Goal: Information Seeking & Learning: Learn about a topic

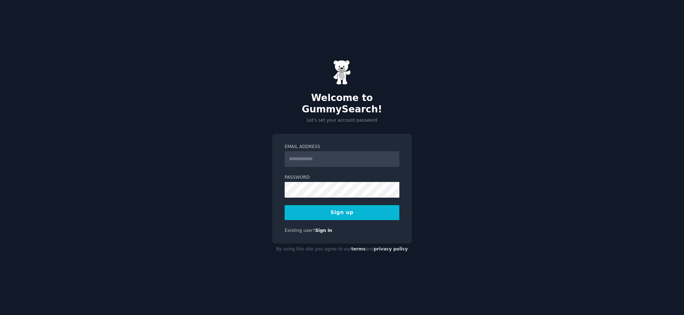
click at [339, 157] on input "Email Address" at bounding box center [342, 159] width 115 height 16
type input "**********"
click at [285, 205] on button "Sign up" at bounding box center [342, 212] width 115 height 15
click at [350, 206] on button "Sign up" at bounding box center [342, 212] width 115 height 15
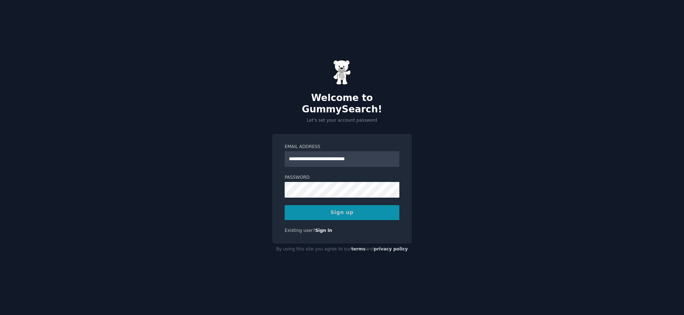
click at [342, 208] on div "Sign up" at bounding box center [342, 212] width 115 height 15
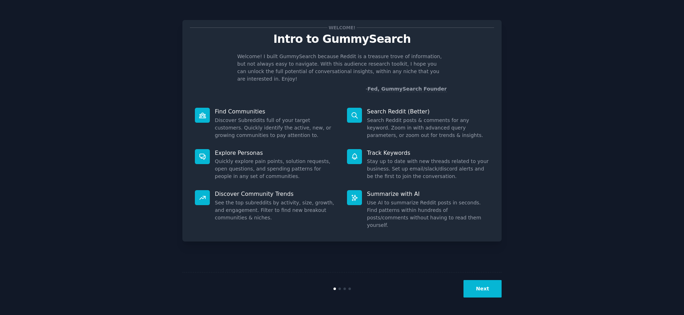
click at [485, 285] on button "Next" at bounding box center [482, 288] width 38 height 17
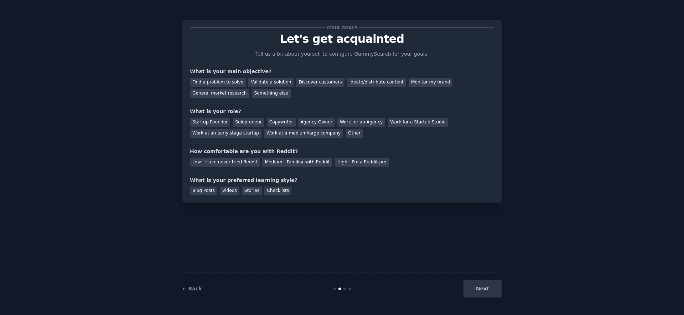
click at [485, 285] on div "Next" at bounding box center [448, 288] width 107 height 17
click at [486, 292] on div "Next" at bounding box center [448, 288] width 107 height 17
click at [488, 289] on div "Next" at bounding box center [448, 288] width 107 height 17
drag, startPoint x: 441, startPoint y: 118, endPoint x: 285, endPoint y: 119, distance: 155.3
click at [285, 119] on div "Startup Founder Solopreneur Copywriter Agency Owner Work for an Agency Work for…" at bounding box center [342, 126] width 304 height 22
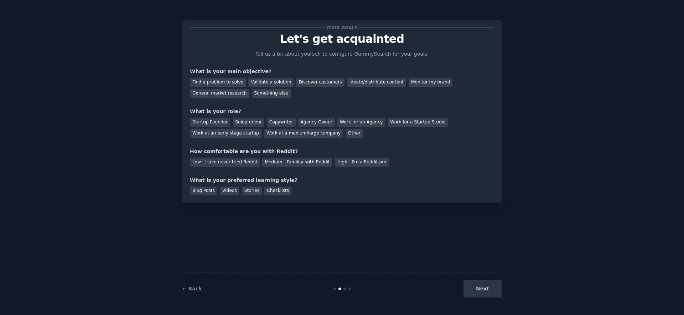
click at [323, 217] on div "Your goals Let's get acquainted Tell us a bit about yourself to configure Gummy…" at bounding box center [341, 157] width 319 height 295
click at [314, 81] on div "Discover customers" at bounding box center [320, 82] width 48 height 9
click at [221, 120] on div "Startup Founder" at bounding box center [210, 122] width 40 height 9
click at [286, 161] on div "Medium - Familiar with Reddit" at bounding box center [297, 161] width 70 height 9
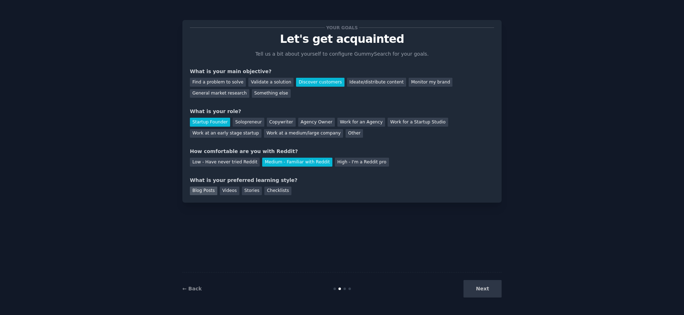
click at [202, 191] on div "Blog Posts" at bounding box center [203, 190] width 27 height 9
click at [220, 190] on div "Videos" at bounding box center [230, 190] width 20 height 9
click at [480, 292] on button "Next" at bounding box center [482, 288] width 38 height 17
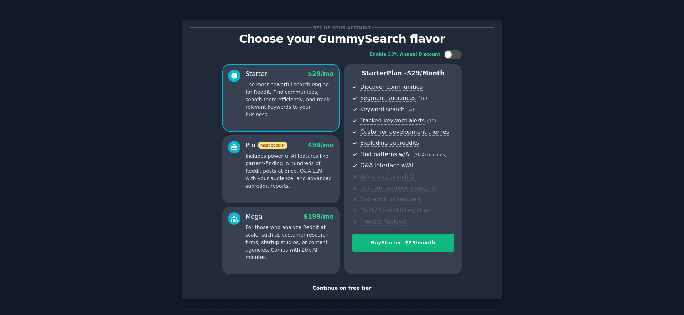
click at [349, 291] on div "Continue on free tier" at bounding box center [342, 287] width 304 height 7
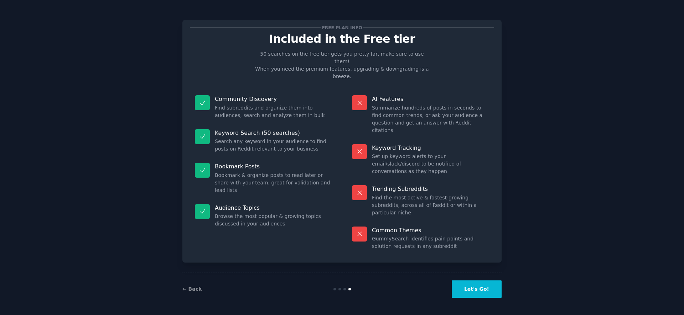
click at [482, 287] on button "Let's Go!" at bounding box center [477, 288] width 50 height 17
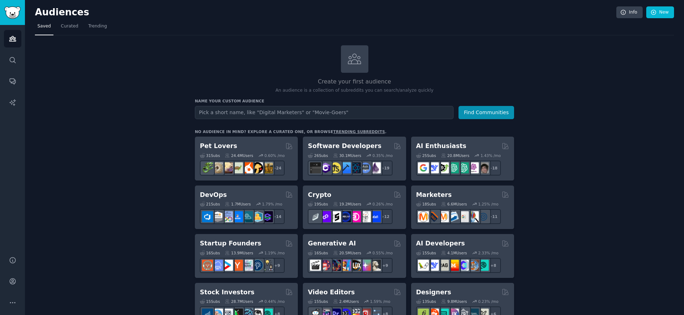
click at [255, 114] on input "text" at bounding box center [324, 112] width 259 height 13
type input "accounting software"
click at [495, 115] on button "Find Communities" at bounding box center [486, 112] width 56 height 13
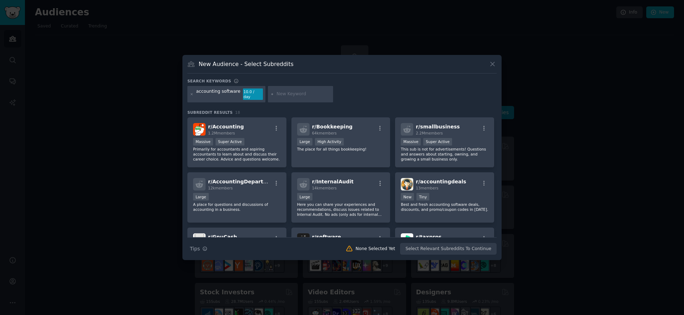
click at [287, 95] on input "text" at bounding box center [303, 94] width 54 height 6
click at [493, 66] on icon at bounding box center [493, 64] width 4 height 4
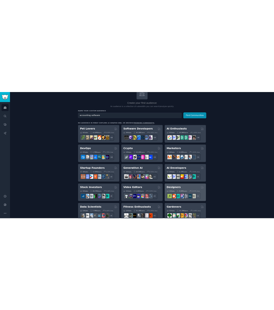
scroll to position [58, 0]
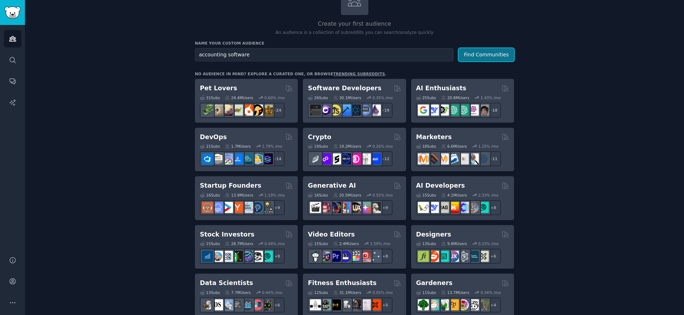
click at [480, 61] on button "Find Communities" at bounding box center [486, 54] width 56 height 13
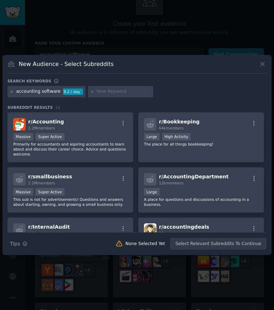
click at [12, 92] on icon at bounding box center [12, 91] width 2 height 2
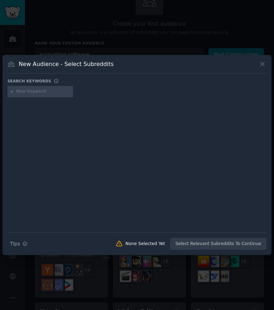
click at [25, 94] on div at bounding box center [40, 91] width 66 height 11
click at [26, 94] on input "text" at bounding box center [43, 91] width 54 height 6
type input "accounting"
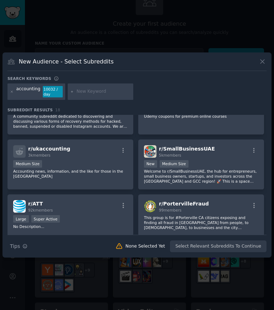
scroll to position [290, 0]
click at [12, 93] on div at bounding box center [12, 91] width 4 height 11
click at [12, 92] on icon at bounding box center [12, 91] width 2 height 2
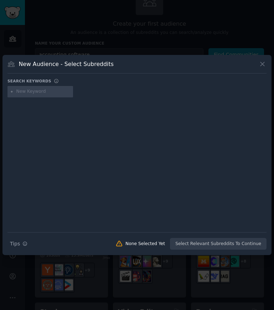
click at [22, 94] on div at bounding box center [40, 91] width 66 height 11
click at [22, 94] on input "text" at bounding box center [43, 91] width 54 height 6
type input "ACCOUNTANT"
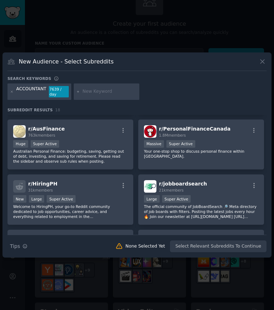
scroll to position [195, 0]
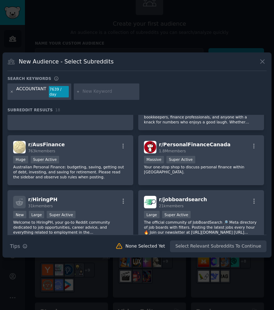
click at [10, 90] on icon at bounding box center [12, 92] width 4 height 4
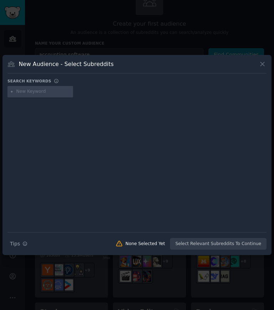
click at [35, 90] on input "text" at bounding box center [43, 91] width 54 height 6
type input "A"
type input "accounting software"
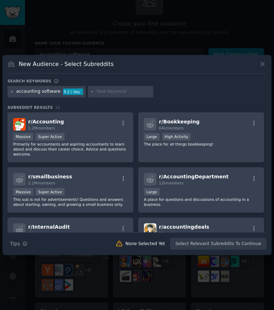
click at [11, 92] on icon at bounding box center [12, 91] width 2 height 2
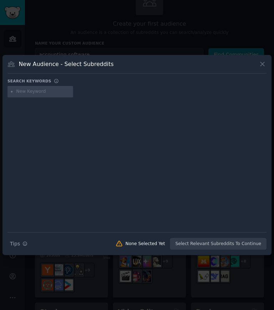
click at [23, 93] on input "text" at bounding box center [43, 91] width 54 height 6
type input "billing"
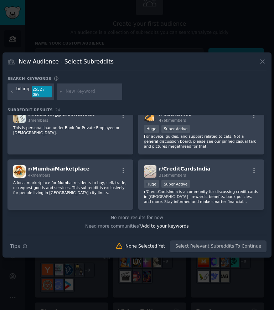
scroll to position [524, 0]
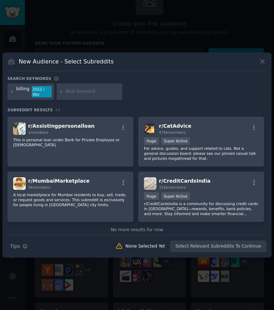
click at [10, 93] on div at bounding box center [12, 91] width 4 height 11
click at [13, 93] on div at bounding box center [12, 91] width 4 height 11
click at [13, 92] on icon at bounding box center [12, 92] width 4 height 4
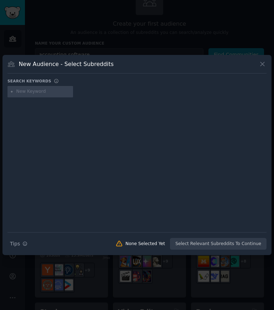
click at [21, 96] on div at bounding box center [40, 91] width 66 height 11
click at [22, 94] on input "text" at bounding box center [43, 91] width 54 height 6
type input "billing software"
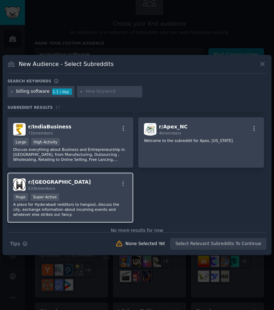
scroll to position [364, 0]
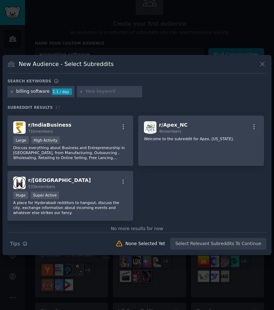
click at [11, 91] on icon at bounding box center [12, 91] width 2 height 2
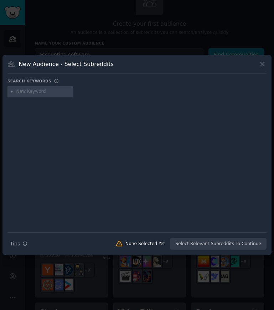
click at [11, 92] on icon at bounding box center [12, 92] width 4 height 4
click at [40, 103] on div at bounding box center [136, 160] width 259 height 120
click at [40, 93] on input "text" at bounding box center [43, 91] width 54 height 6
type input "invoicing software"
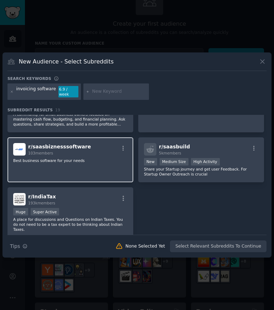
scroll to position [408, 0]
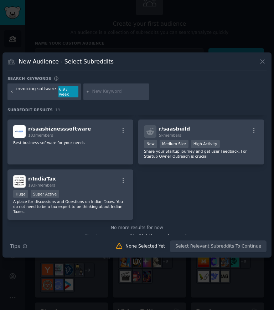
click at [12, 91] on icon at bounding box center [12, 91] width 2 height 2
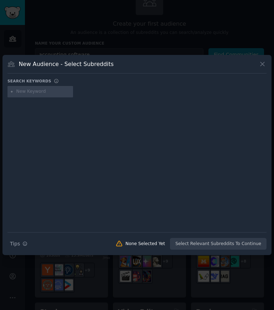
click at [23, 91] on input "text" at bounding box center [43, 91] width 54 height 6
type input "vyapar"
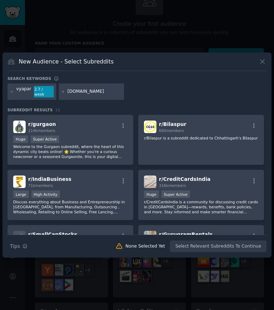
type input "vyapar.apps"
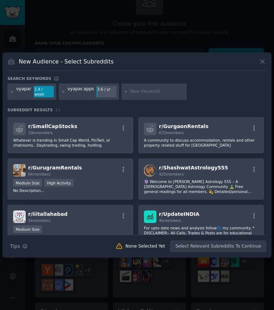
scroll to position [164, 0]
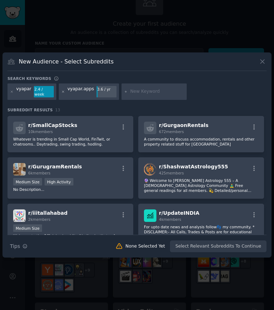
click at [61, 91] on icon at bounding box center [63, 92] width 4 height 4
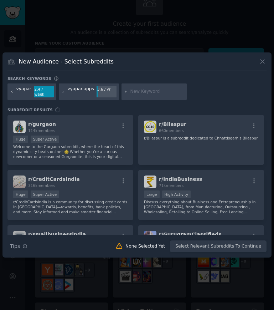
click at [11, 92] on icon at bounding box center [12, 92] width 4 height 4
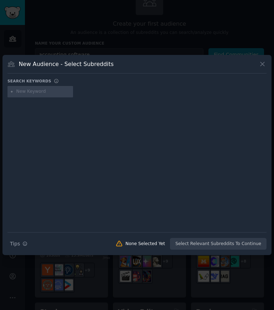
click at [28, 88] on input "text" at bounding box center [43, 91] width 54 height 6
type input "tally"
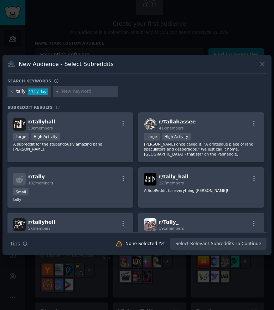
click at [14, 89] on div "tally 114 / day" at bounding box center [28, 91] width 43 height 11
click at [9, 93] on div "tally 114 / day" at bounding box center [28, 91] width 43 height 11
click at [12, 93] on icon at bounding box center [12, 92] width 4 height 4
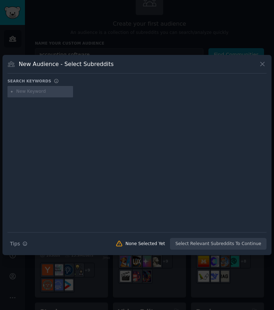
click at [17, 92] on input "text" at bounding box center [43, 91] width 54 height 6
type input "tally solutions"
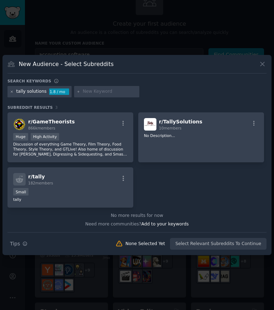
click at [11, 90] on icon at bounding box center [12, 92] width 4 height 4
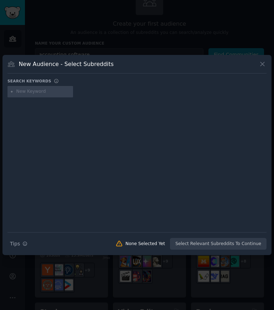
click at [19, 94] on input "text" at bounding box center [43, 91] width 54 height 6
type input "zoho books"
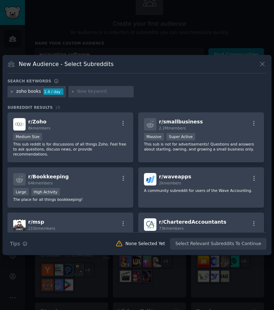
click at [11, 92] on icon at bounding box center [12, 92] width 4 height 4
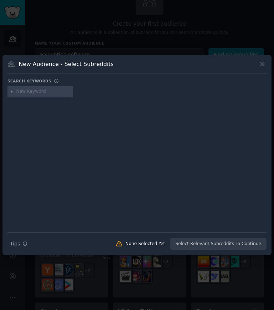
click at [18, 94] on input "text" at bounding box center [43, 91] width 54 height 6
type input "khatabook"
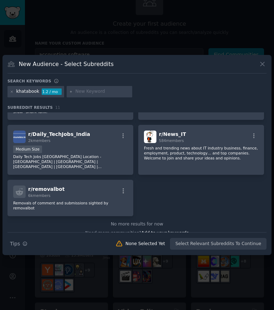
scroll to position [207, 0]
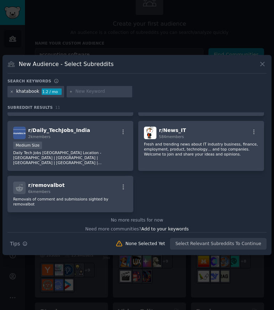
click at [11, 90] on icon at bounding box center [12, 92] width 4 height 4
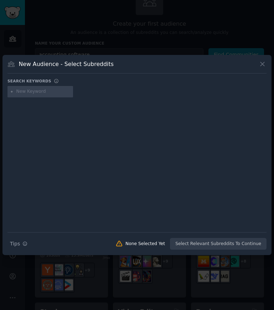
click at [31, 94] on div at bounding box center [40, 91] width 66 height 11
click at [32, 86] on div at bounding box center [40, 91] width 66 height 11
click at [32, 92] on input "text" at bounding box center [43, 91] width 54 height 6
type input "my billbook"
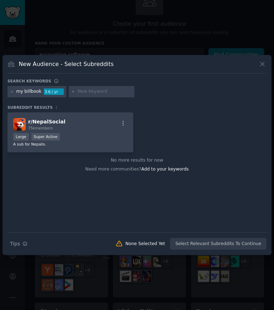
click at [30, 92] on div "my billbook" at bounding box center [28, 91] width 25 height 6
click at [25, 91] on div "my billbook" at bounding box center [28, 91] width 25 height 6
click at [13, 93] on icon at bounding box center [12, 92] width 4 height 4
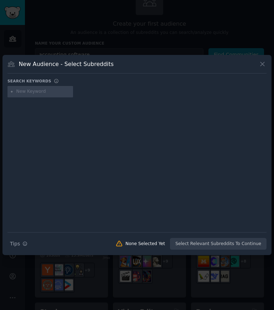
click at [17, 94] on input "text" at bounding box center [43, 91] width 54 height 6
type input "mybillbook"
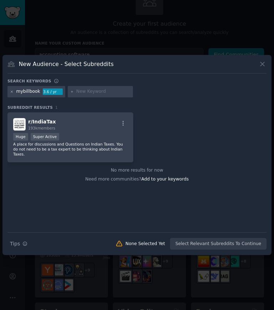
click at [12, 90] on icon at bounding box center [12, 92] width 4 height 4
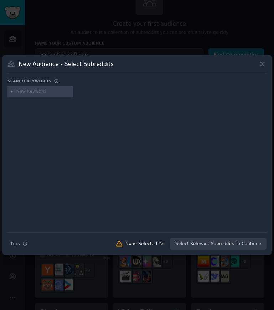
click at [13, 91] on icon at bounding box center [12, 92] width 4 height 4
click at [15, 90] on div at bounding box center [40, 91] width 66 height 11
click at [24, 91] on input "text" at bounding box center [43, 91] width 54 height 6
type input "ERP"
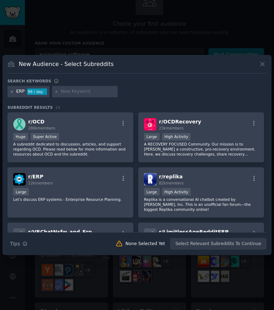
click at [13, 93] on icon at bounding box center [12, 92] width 4 height 4
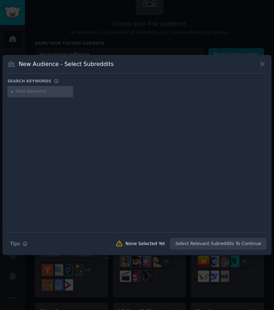
click at [32, 92] on input "text" at bounding box center [43, 91] width 54 height 6
type input "inventory management"
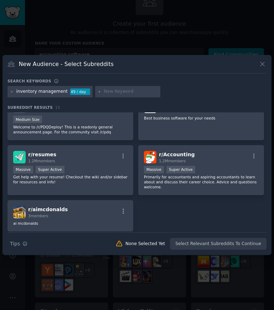
scroll to position [317, 0]
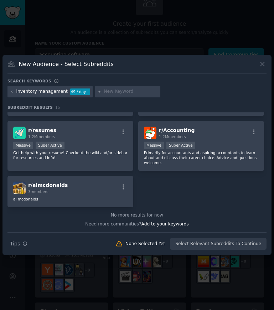
click at [14, 93] on div "inventory management 49 / day" at bounding box center [49, 91] width 85 height 11
click at [12, 92] on icon at bounding box center [12, 92] width 4 height 4
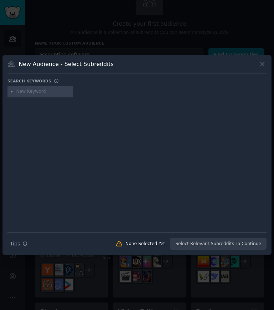
click at [14, 92] on div at bounding box center [40, 91] width 66 height 11
click at [19, 90] on input "text" at bounding box center [43, 91] width 54 height 6
type input "swipe billing"
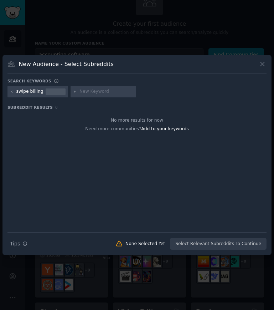
click at [48, 92] on div at bounding box center [56, 91] width 20 height 6
click at [12, 94] on div at bounding box center [12, 91] width 4 height 6
click at [12, 93] on icon at bounding box center [12, 92] width 4 height 4
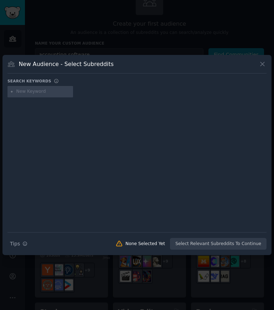
click at [20, 91] on input "text" at bounding box center [43, 91] width 54 height 6
type input "inventory management software"
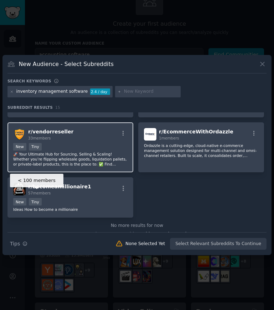
scroll to position [310, 0]
